Goal: Task Accomplishment & Management: Manage account settings

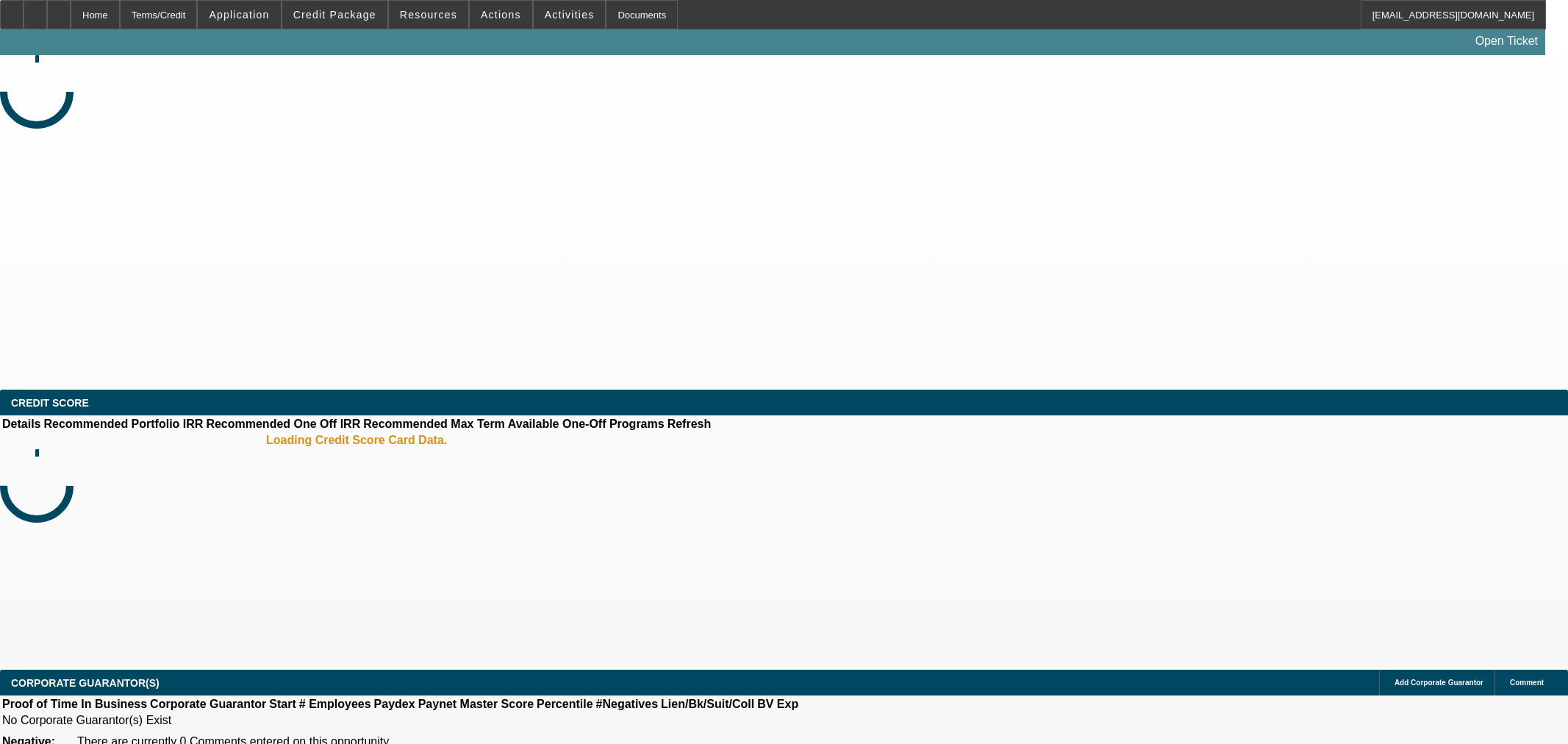
select select "0"
select select "2"
select select "0.1"
select select "4"
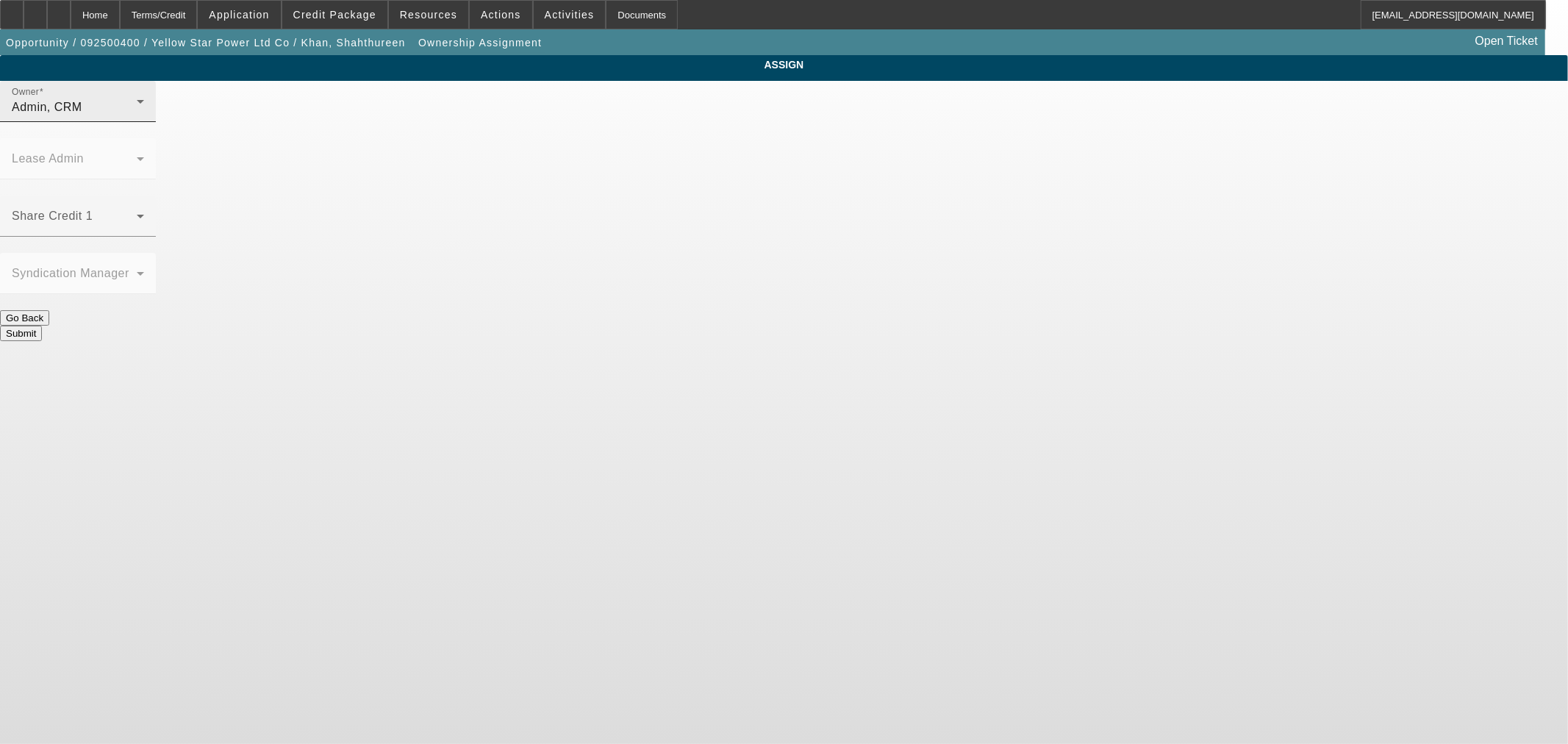
click at [137, 116] on div "Admin, CRM" at bounding box center [75, 107] width 125 height 18
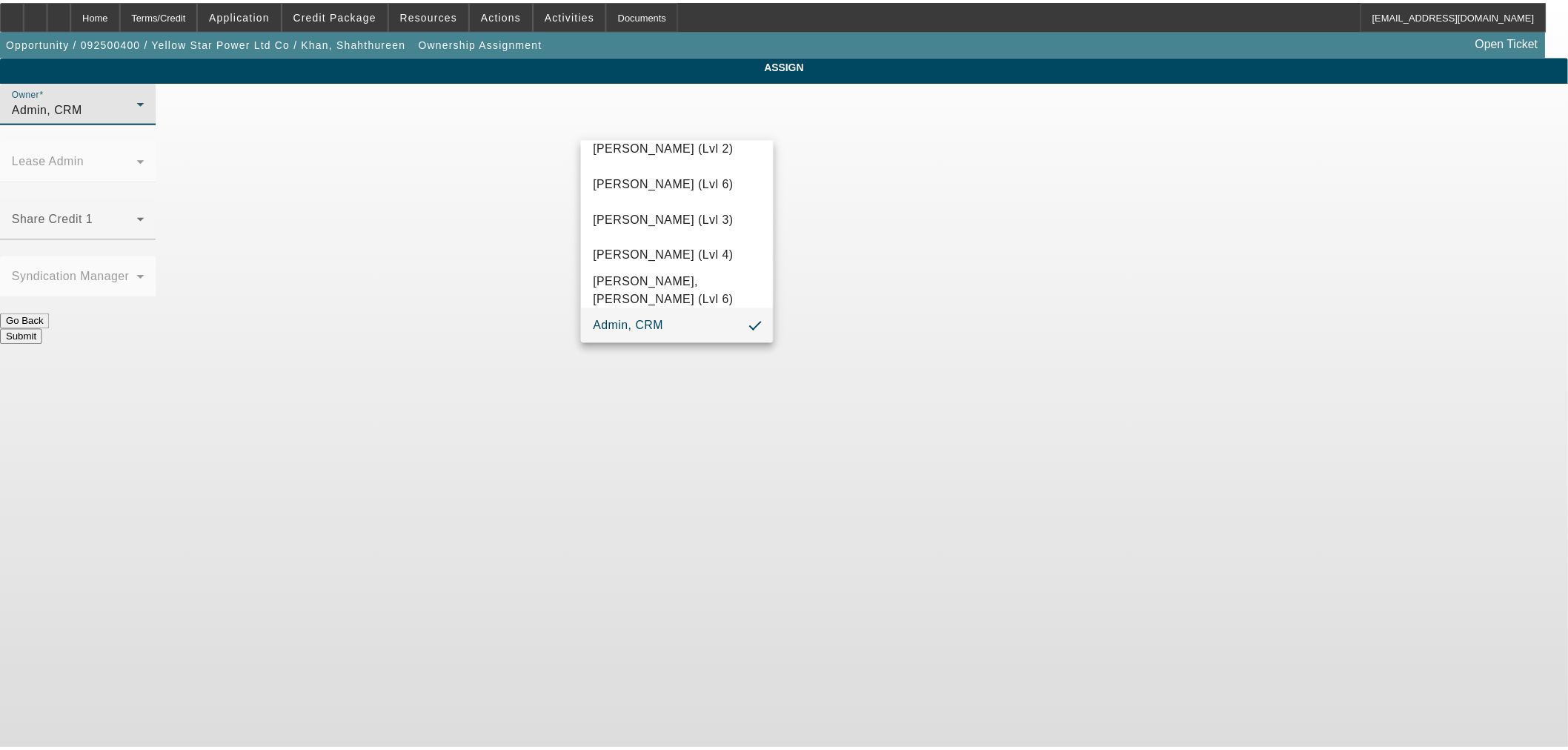
scroll to position [504, 0]
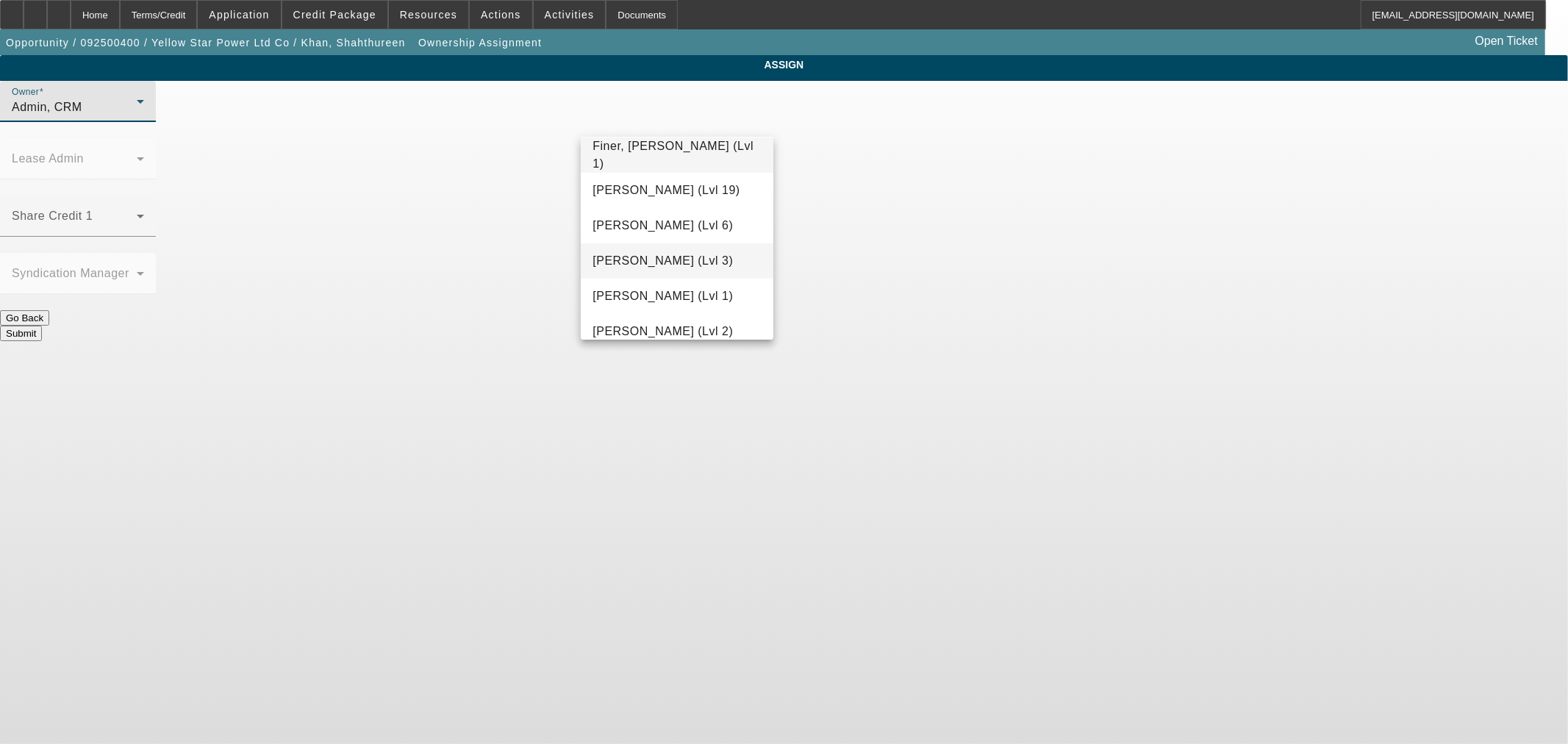
click at [695, 253] on span "[PERSON_NAME] (Lvl 3)" at bounding box center [662, 261] width 140 height 18
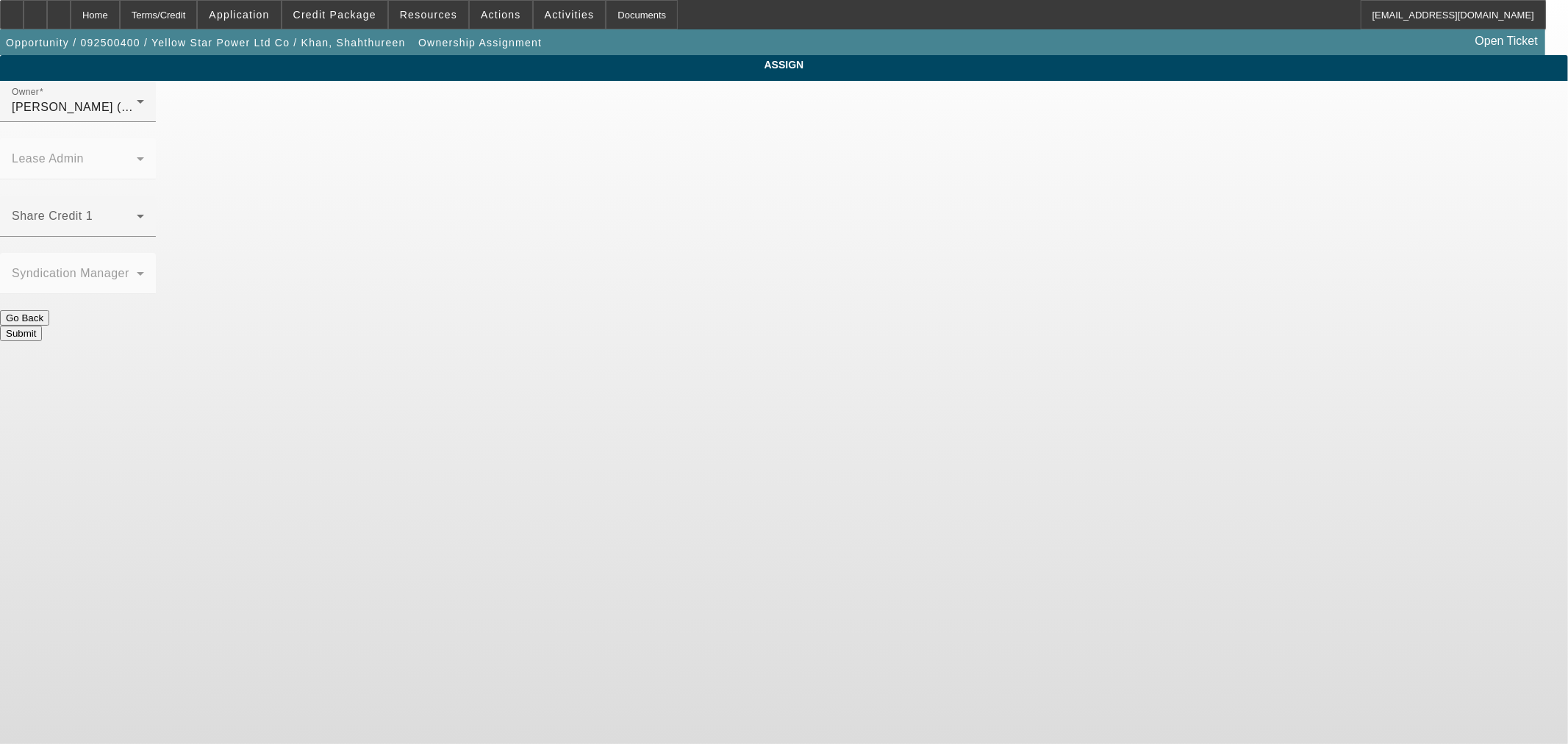
click at [42, 326] on button "Submit" at bounding box center [21, 333] width 42 height 16
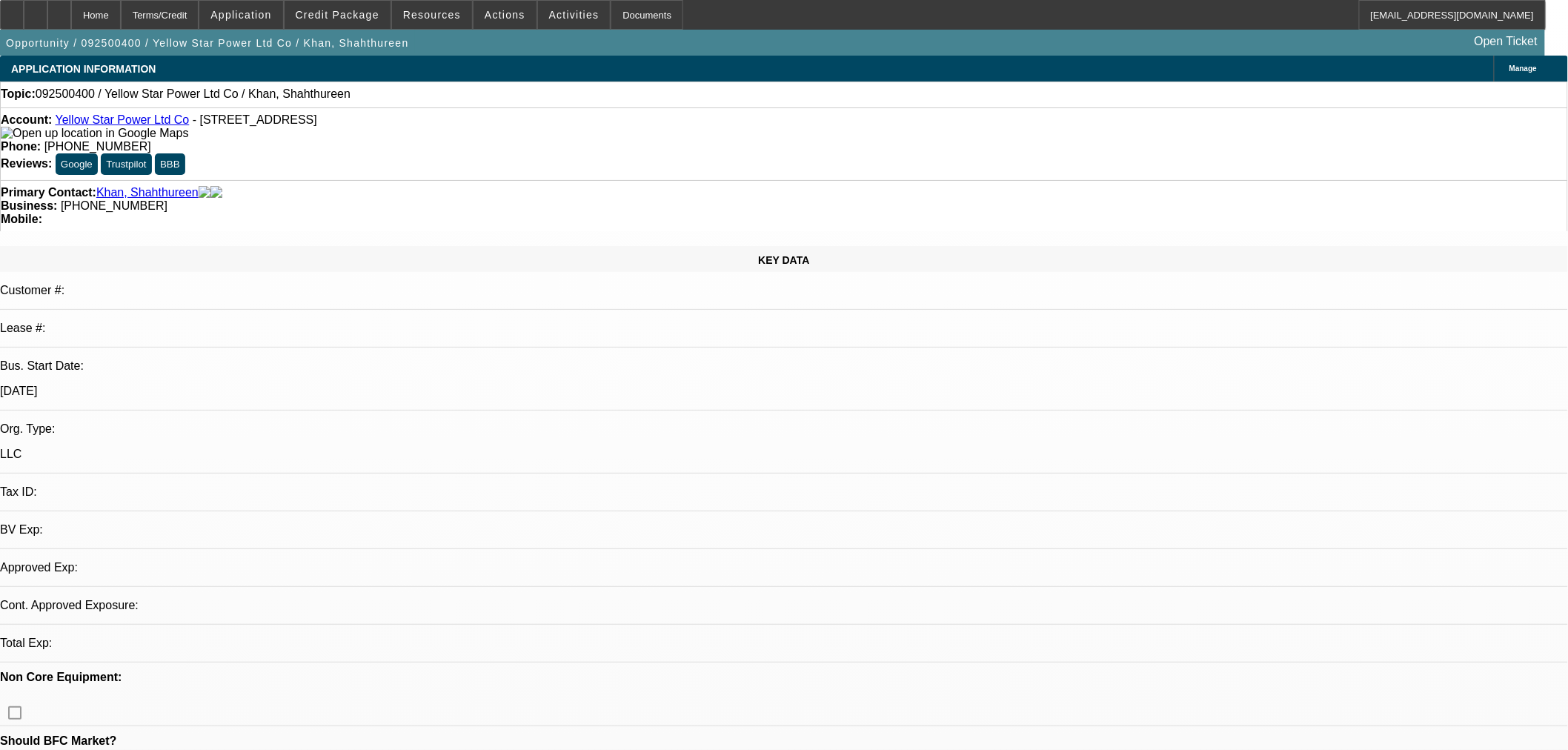
select select "0"
select select "2"
select select "0.1"
select select "4"
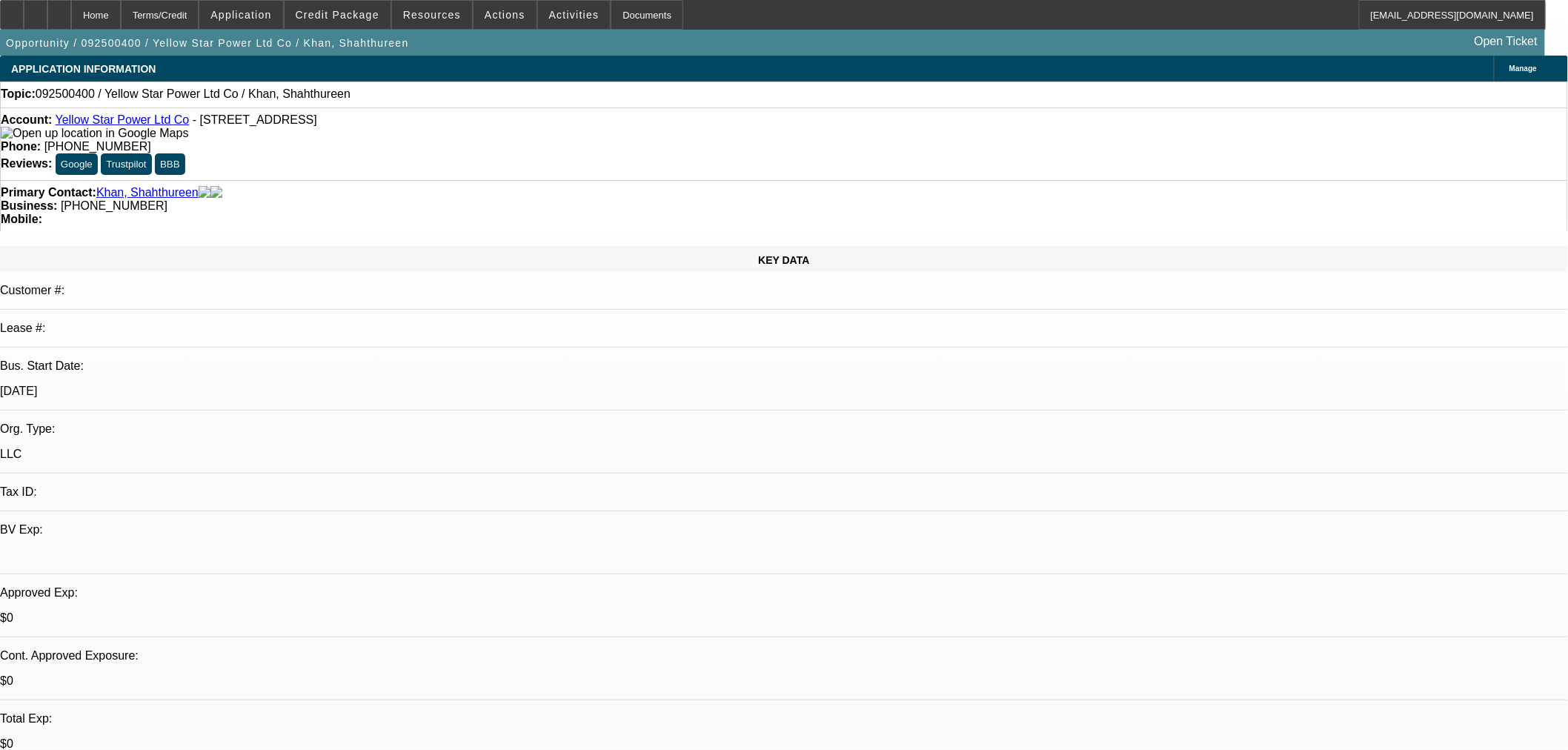
click at [1257, 179] on mat-icon "reply_all" at bounding box center [1254, 183] width 18 height 18
